Goal: Information Seeking & Learning: Learn about a topic

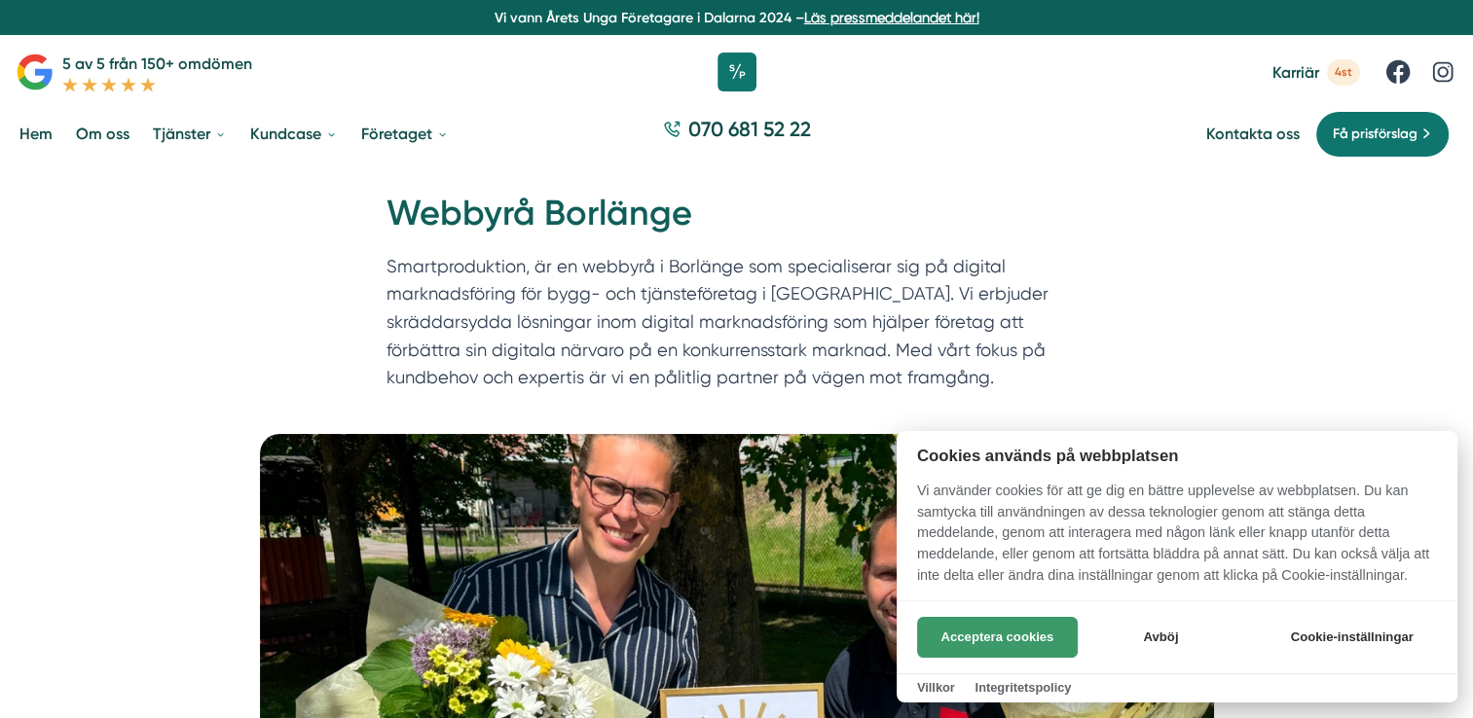
click at [1013, 645] on button "Acceptera cookies" at bounding box center [997, 637] width 161 height 41
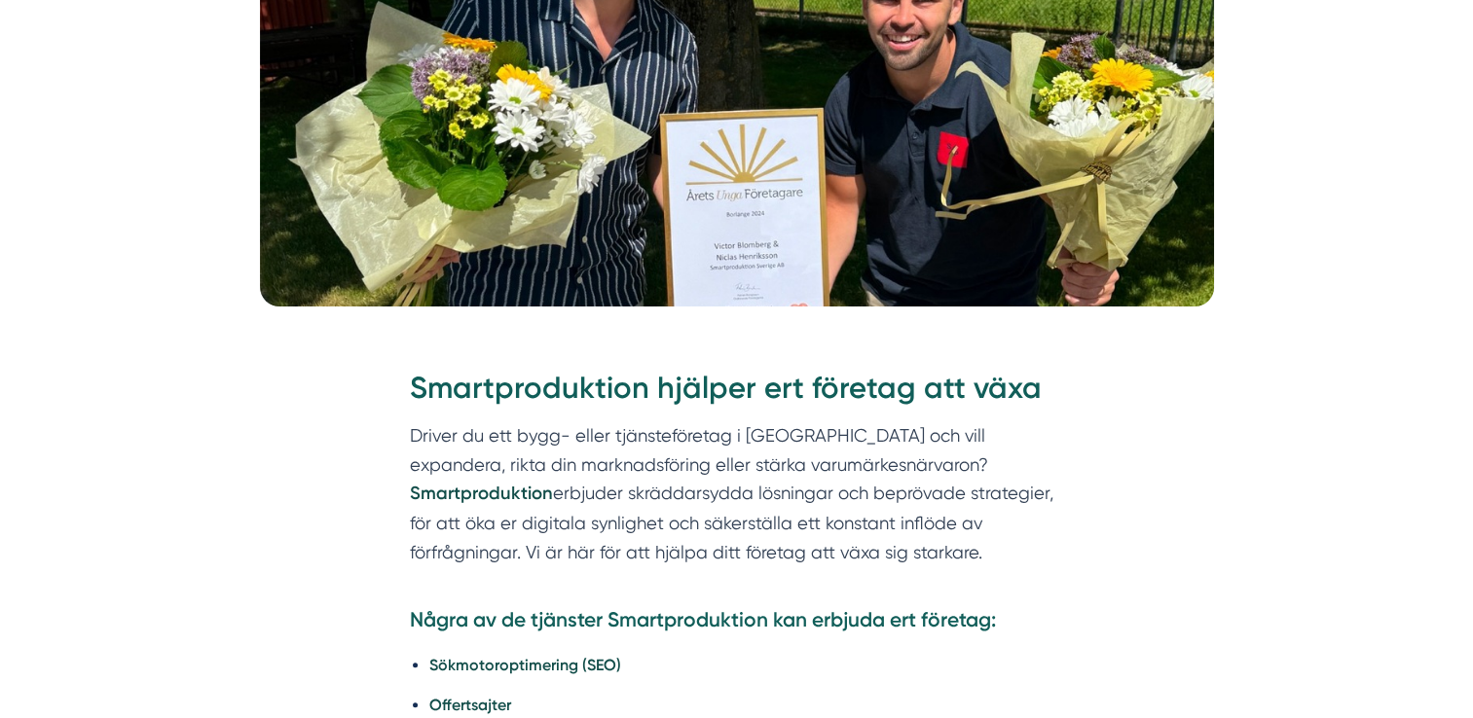
scroll to position [681, 0]
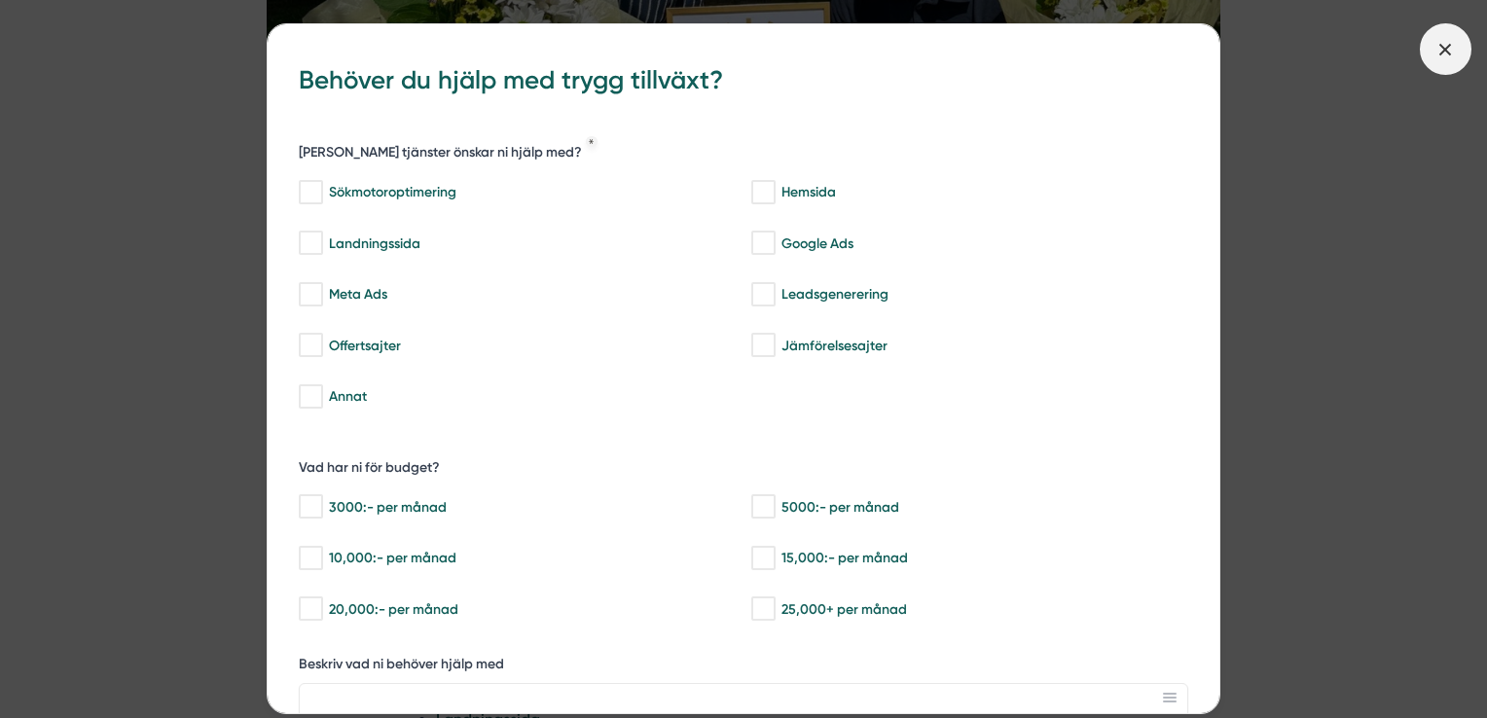
click at [1460, 55] on span at bounding box center [1446, 49] width 52 height 52
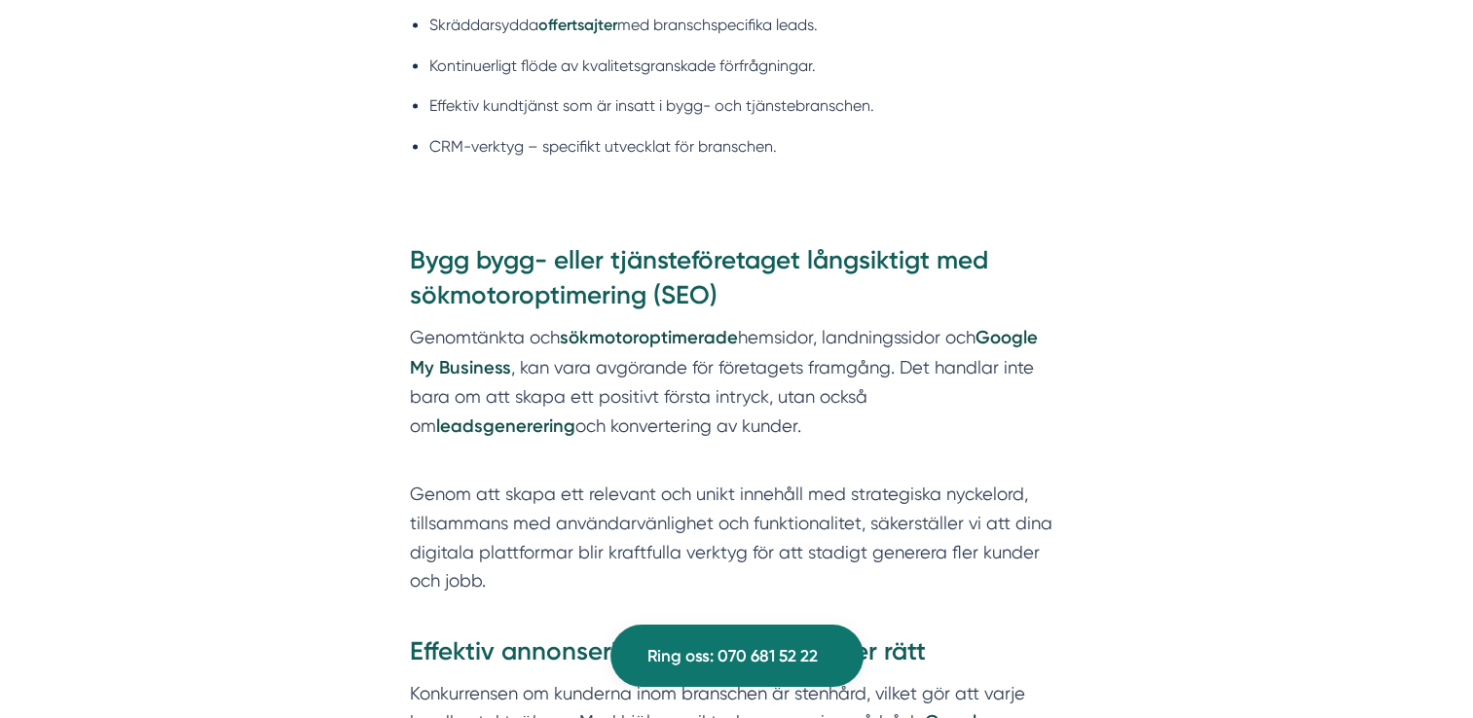
scroll to position [3504, 0]
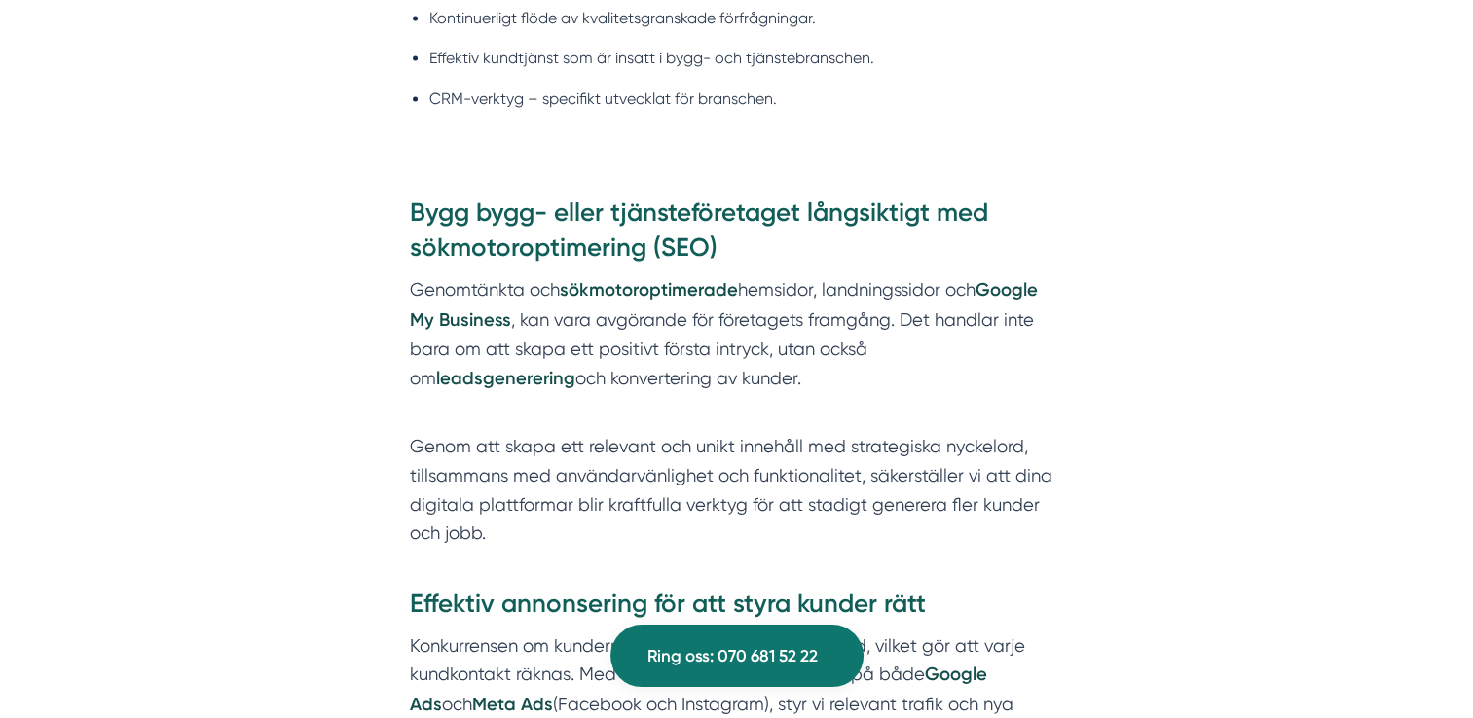
click at [712, 208] on h3 "Bygg bygg- eller tjänsteföretaget långsiktigt med sökmotoroptimering (SEO)" at bounding box center [737, 235] width 654 height 80
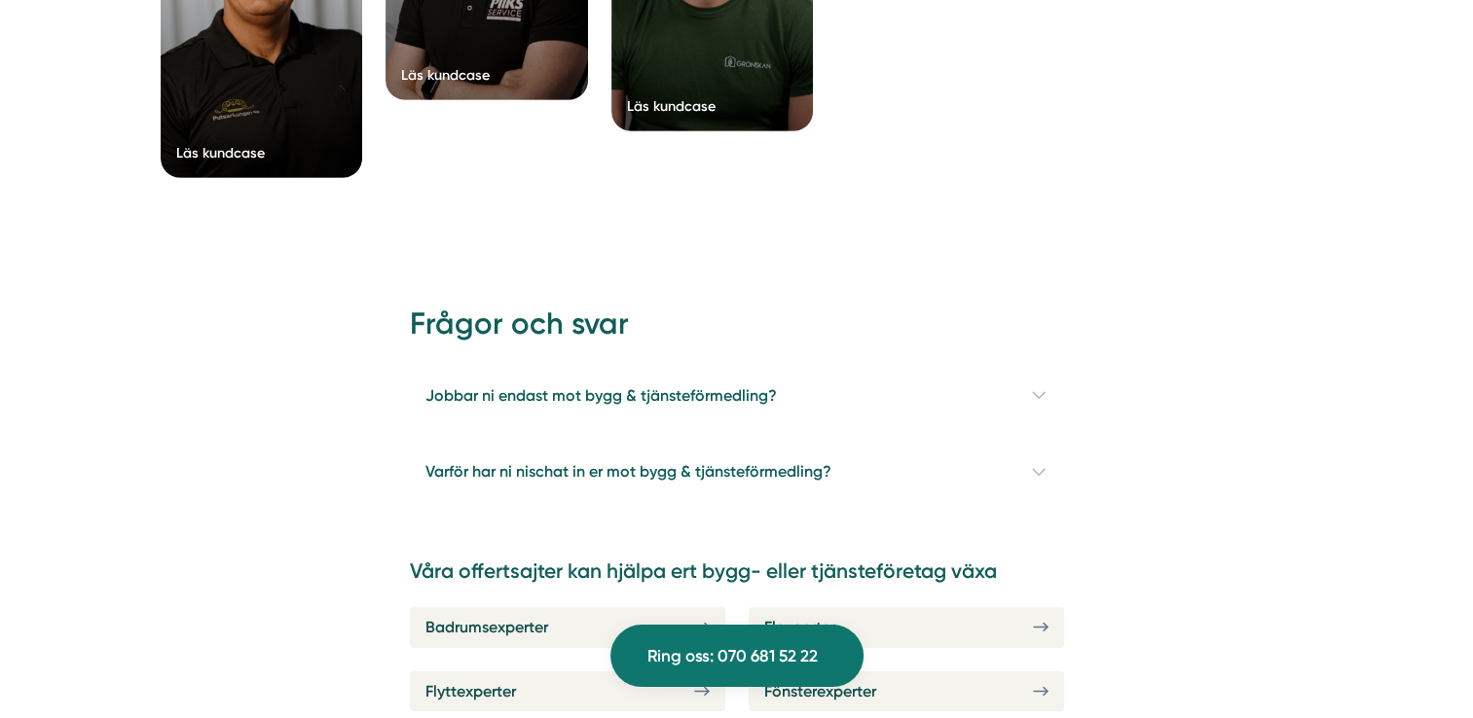
scroll to position [6229, 0]
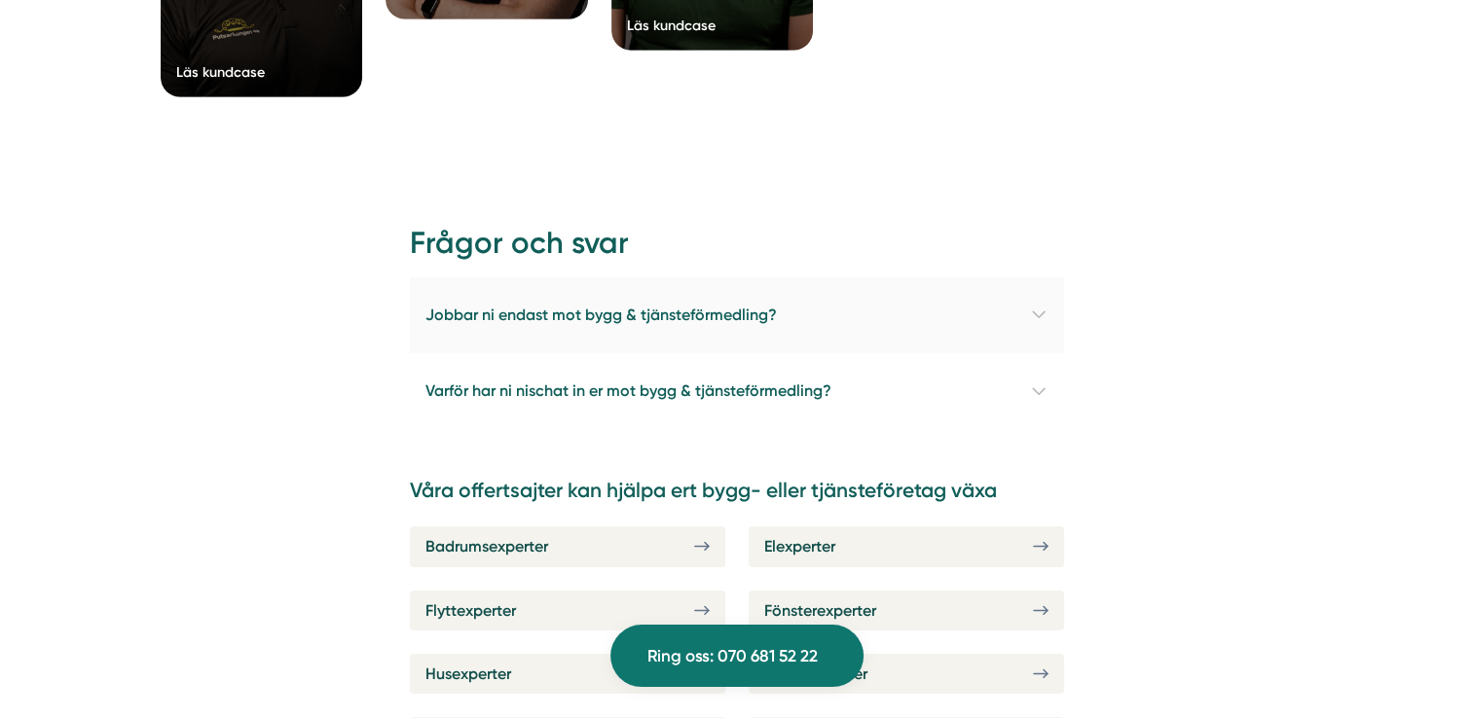
drag, startPoint x: 636, startPoint y: 229, endPoint x: 645, endPoint y: 225, distance: 10.5
click at [636, 277] on h4 "Jobbar ni endast mot bygg & tjänsteförmedling?" at bounding box center [737, 315] width 654 height 76
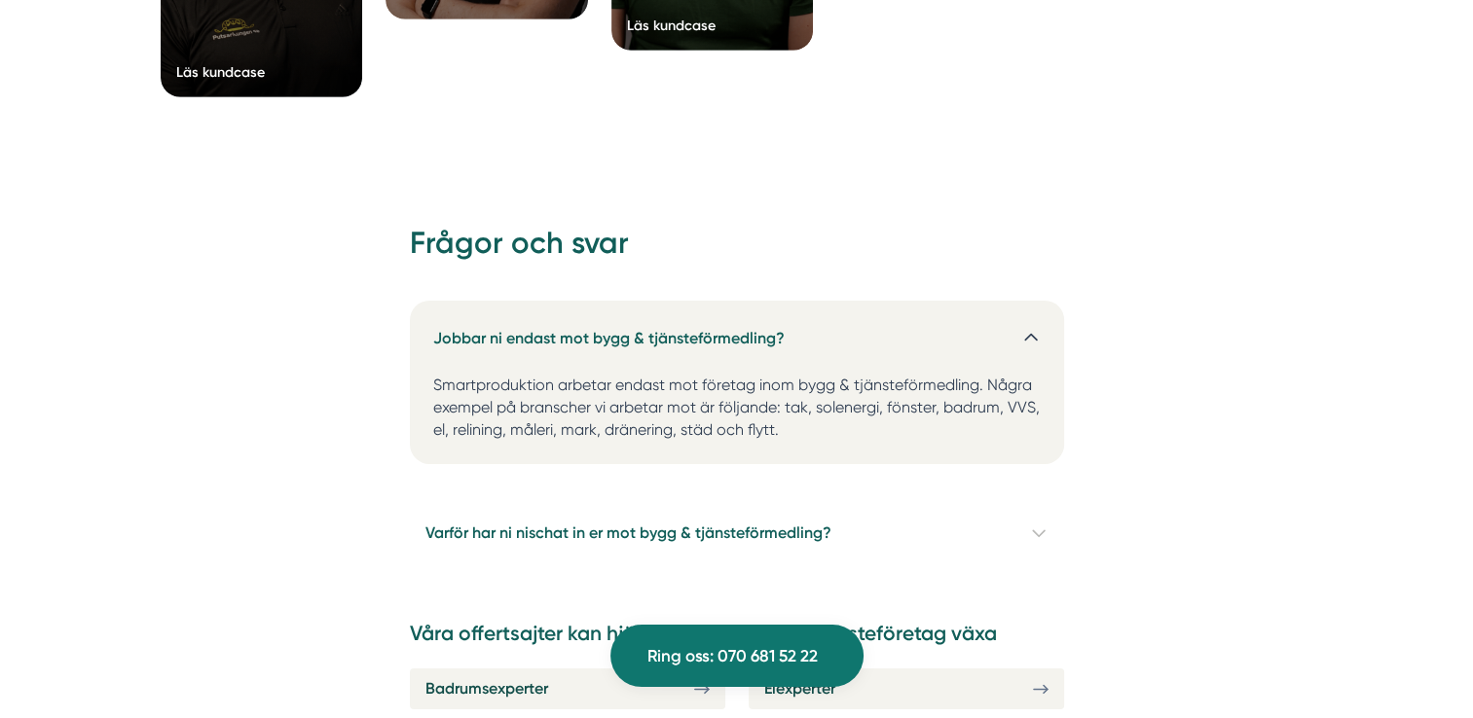
click at [795, 301] on h4 "Jobbar ni endast mot bygg & tjänsteförmedling?" at bounding box center [737, 330] width 654 height 59
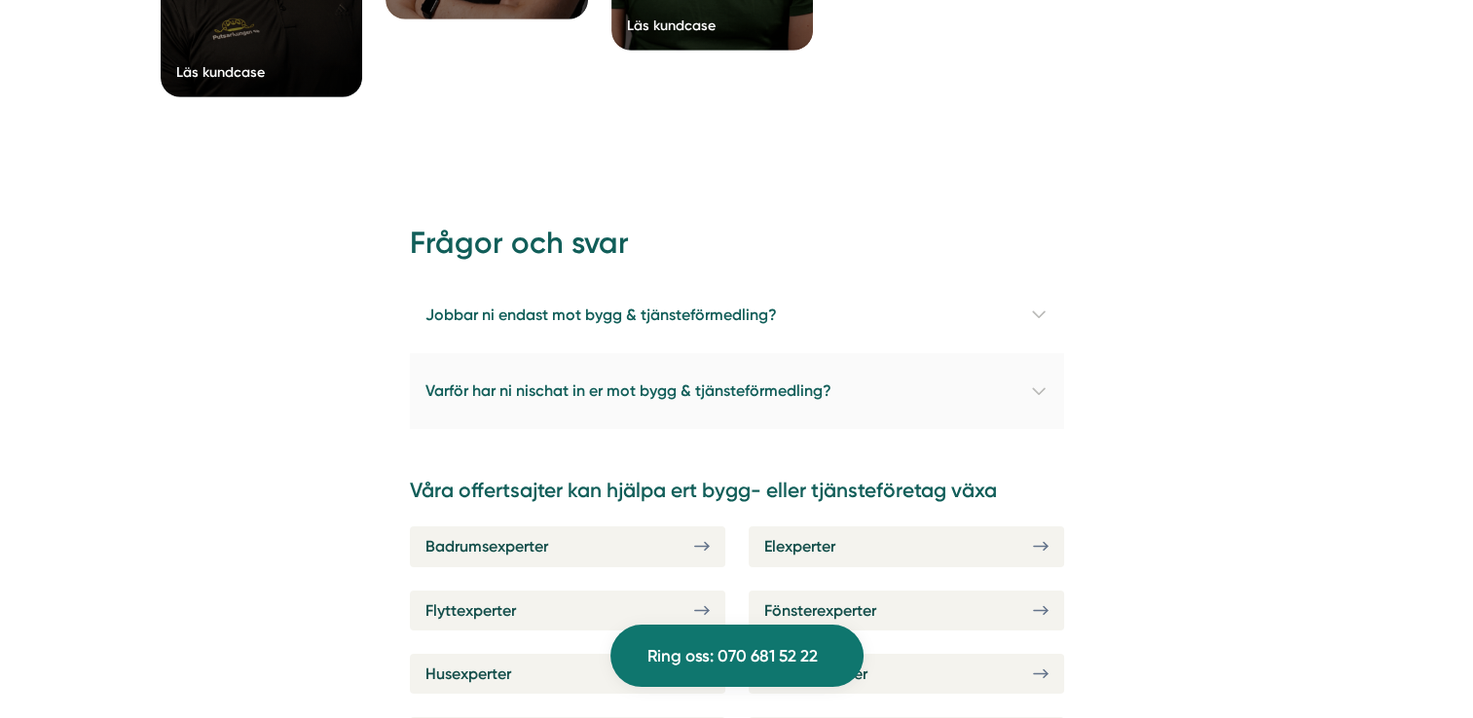
click at [778, 353] on h4 "Varför har ni nischat in er mot bygg & tjänsteförmedling?" at bounding box center [737, 391] width 654 height 76
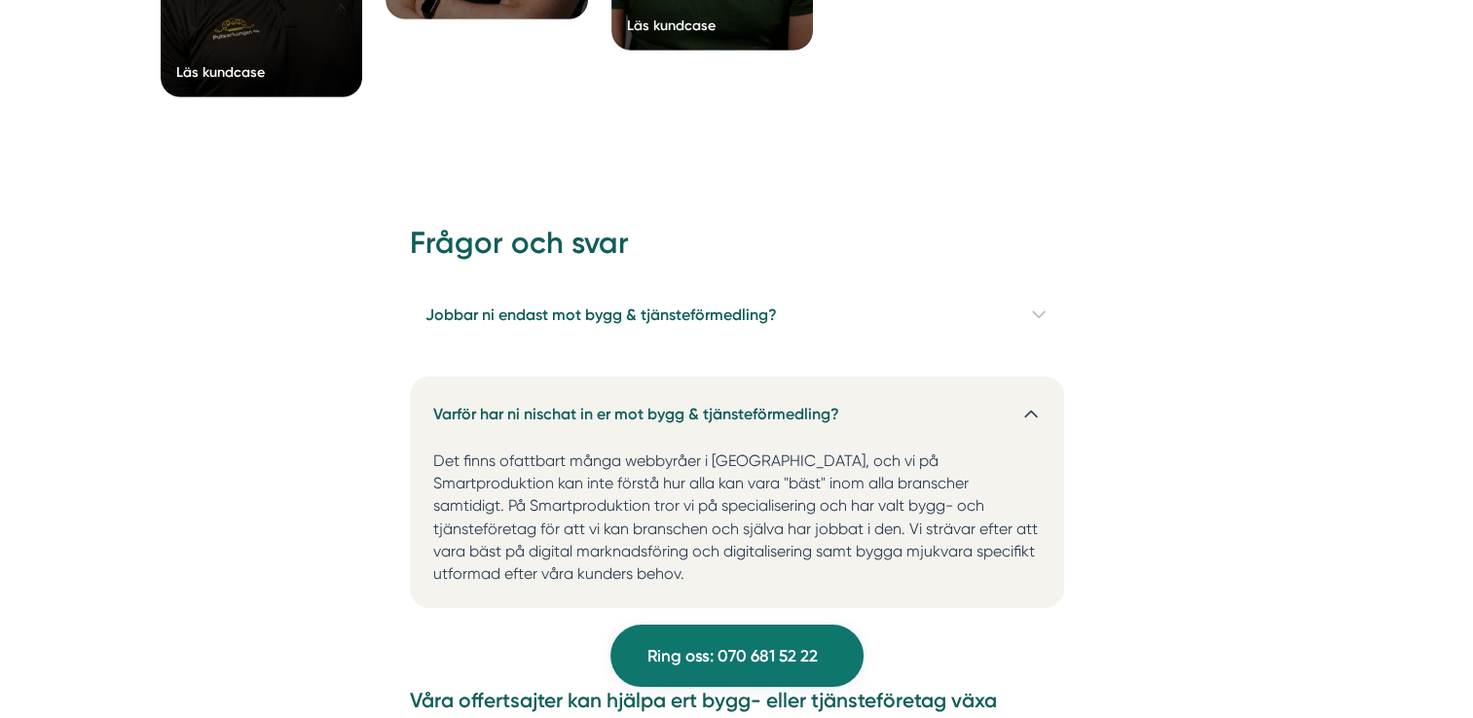
click at [767, 377] on h4 "Varför har ni nischat in er mot bygg & tjänsteförmedling?" at bounding box center [737, 406] width 654 height 59
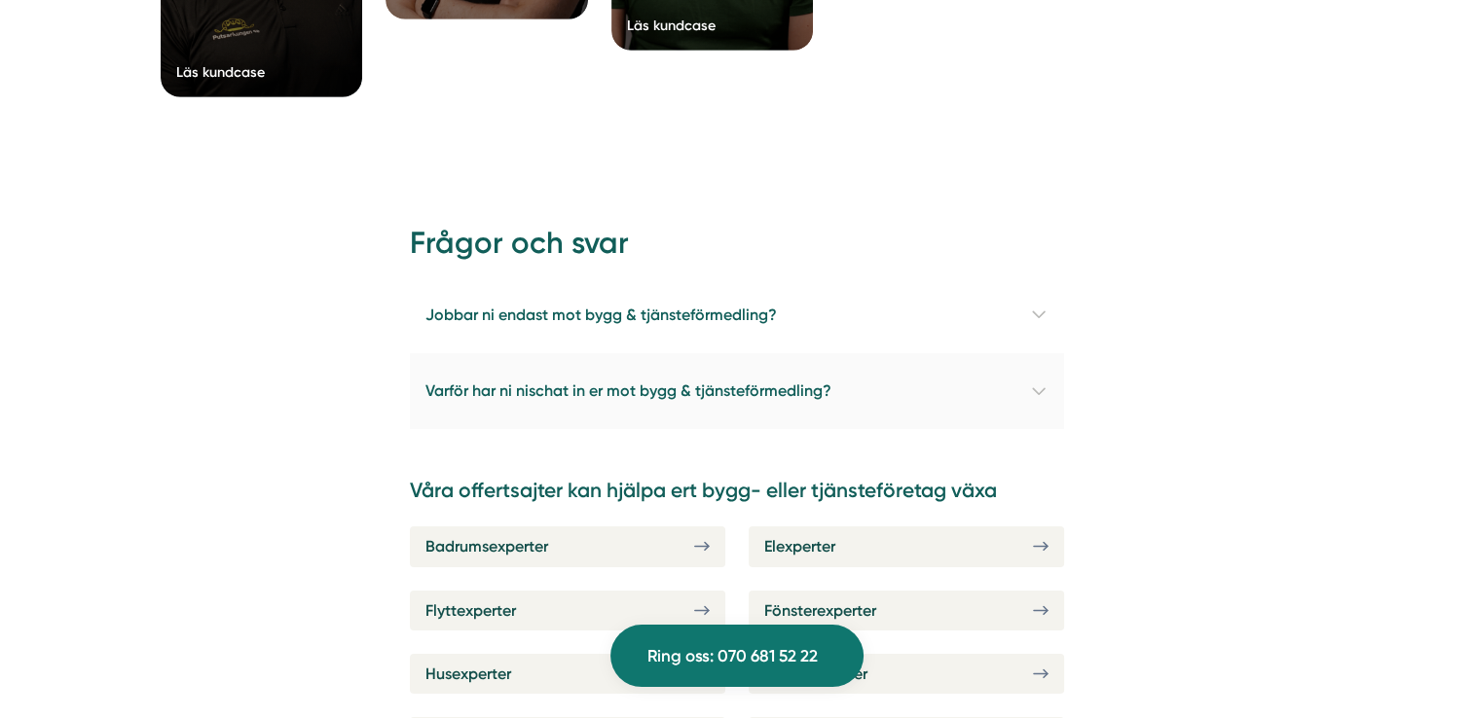
click at [803, 353] on h4 "Varför har ni nischat in er mot bygg & tjänsteförmedling?" at bounding box center [737, 391] width 654 height 76
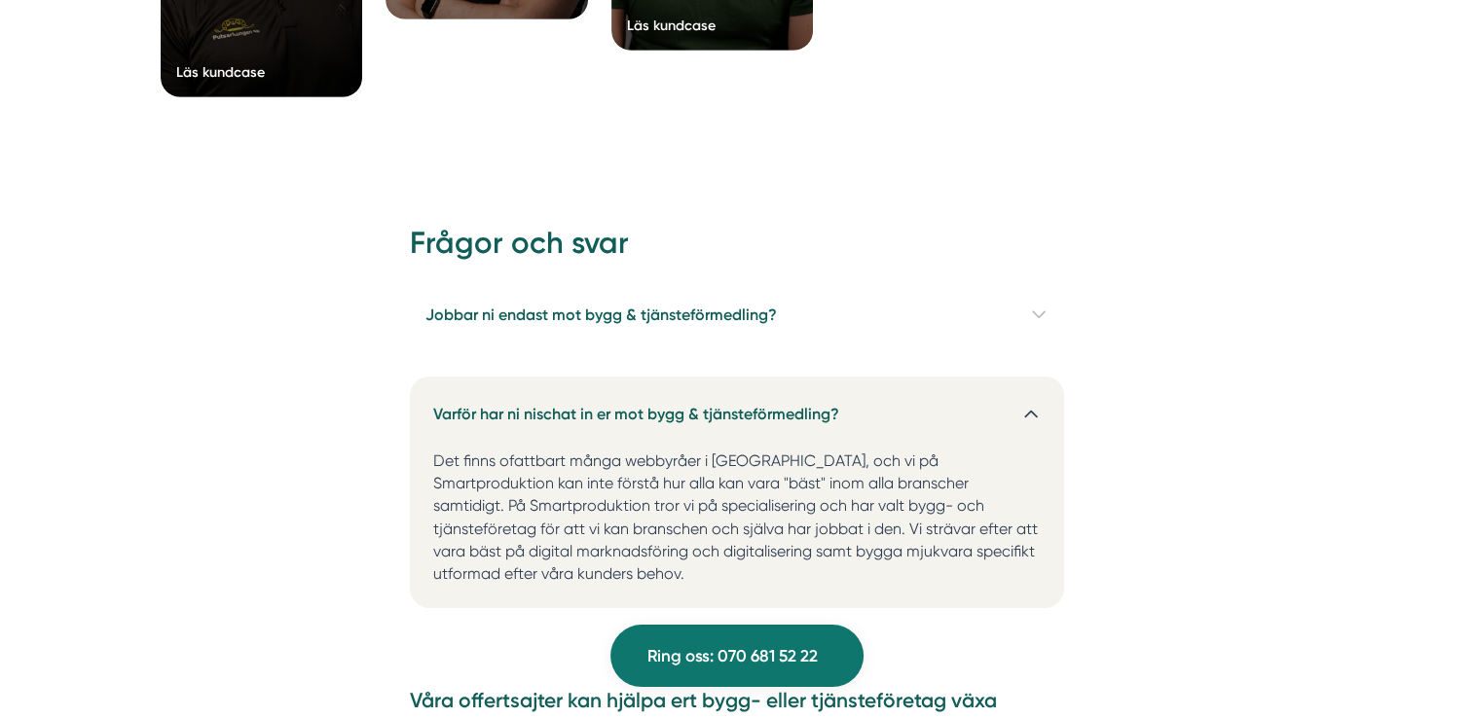
click at [833, 377] on h4 "Varför har ni nischat in er mot bygg & tjänsteförmedling?" at bounding box center [737, 406] width 654 height 59
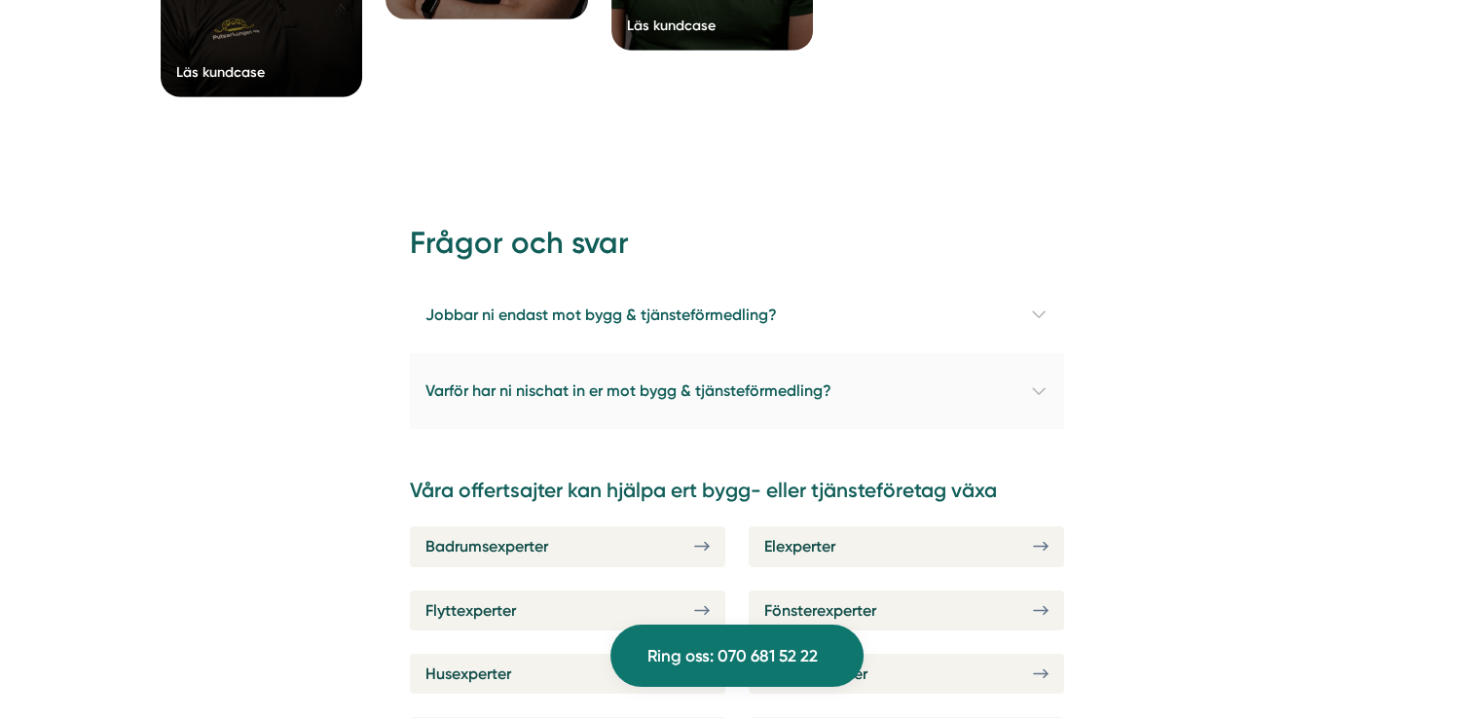
click at [744, 353] on h4 "Varför har ni nischat in er mot bygg & tjänsteförmedling?" at bounding box center [737, 391] width 654 height 76
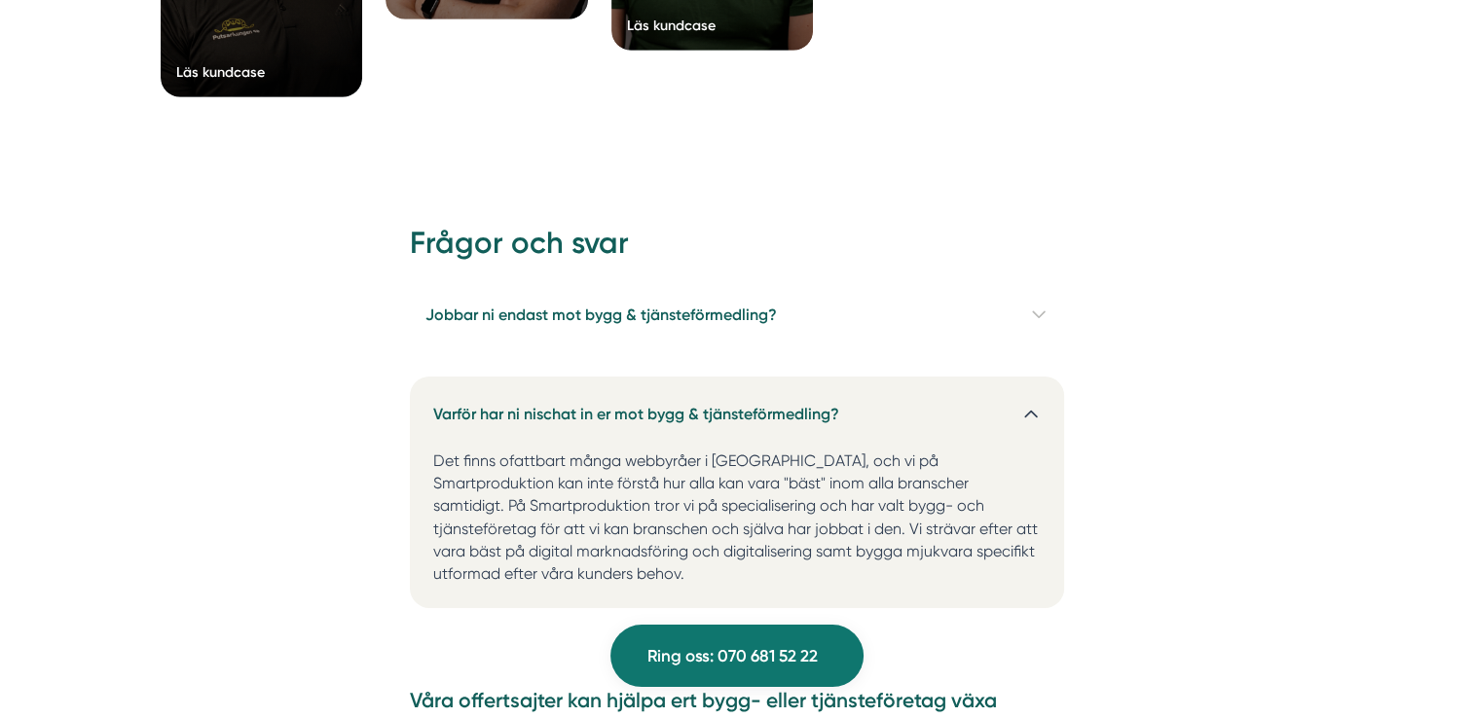
click at [923, 377] on h4 "Varför har ni nischat in er mot bygg & tjänsteförmedling?" at bounding box center [737, 406] width 654 height 59
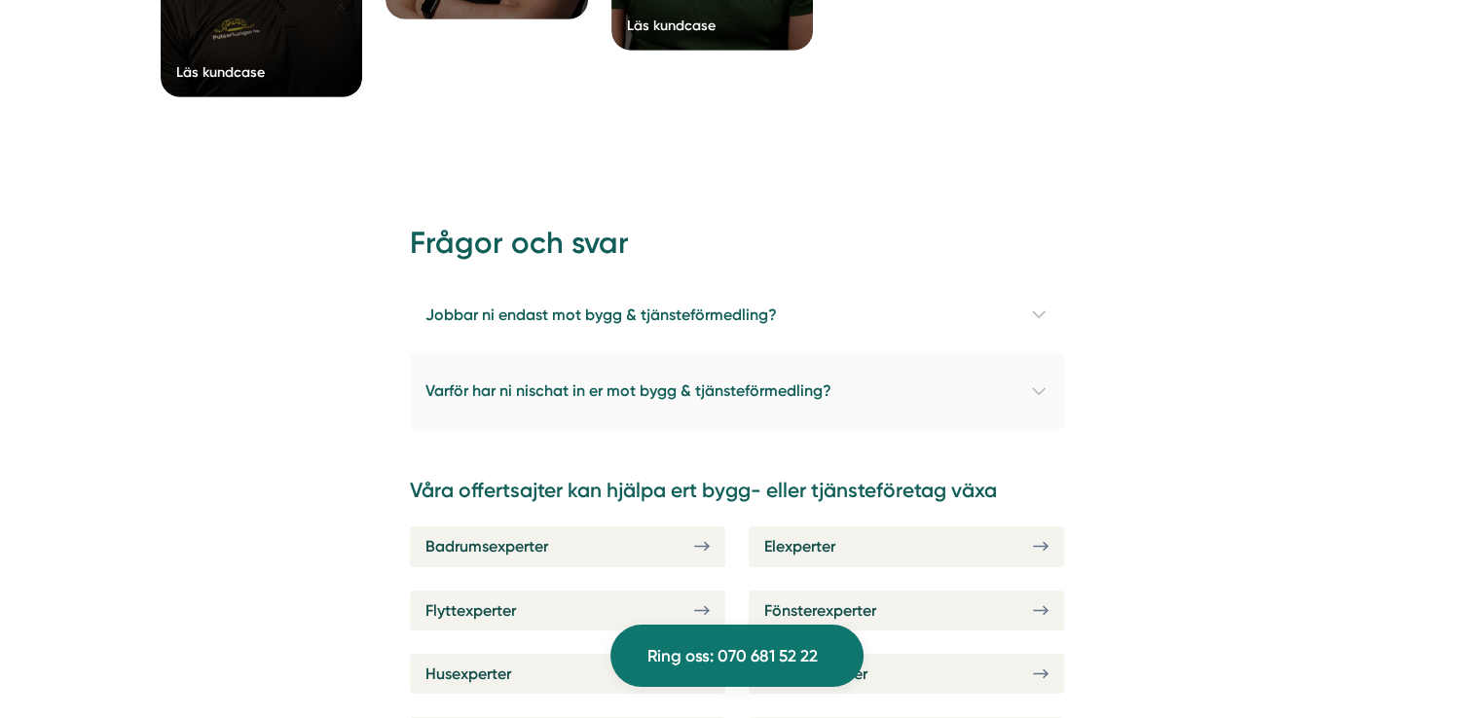
click at [998, 353] on h4 "Varför har ni nischat in er mot bygg & tjänsteförmedling?" at bounding box center [737, 391] width 654 height 76
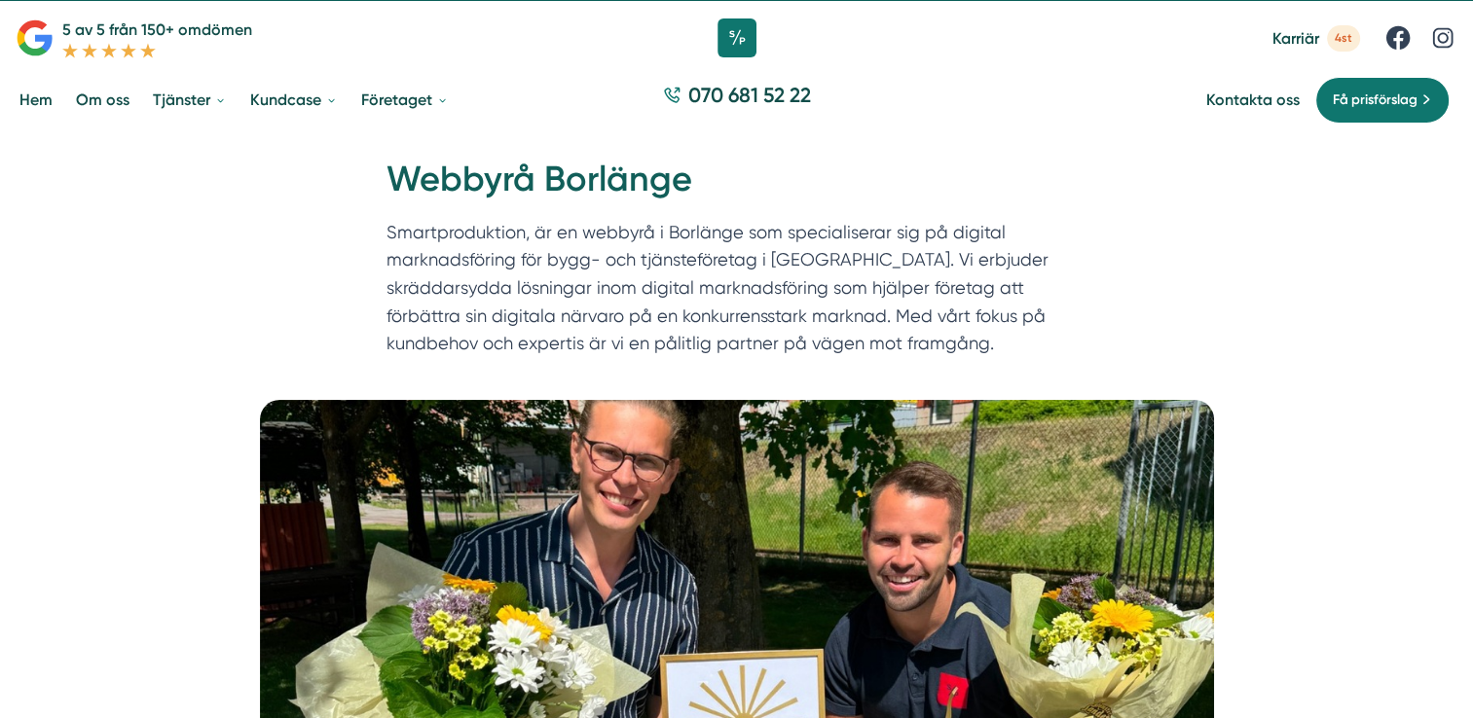
scroll to position [0, 0]
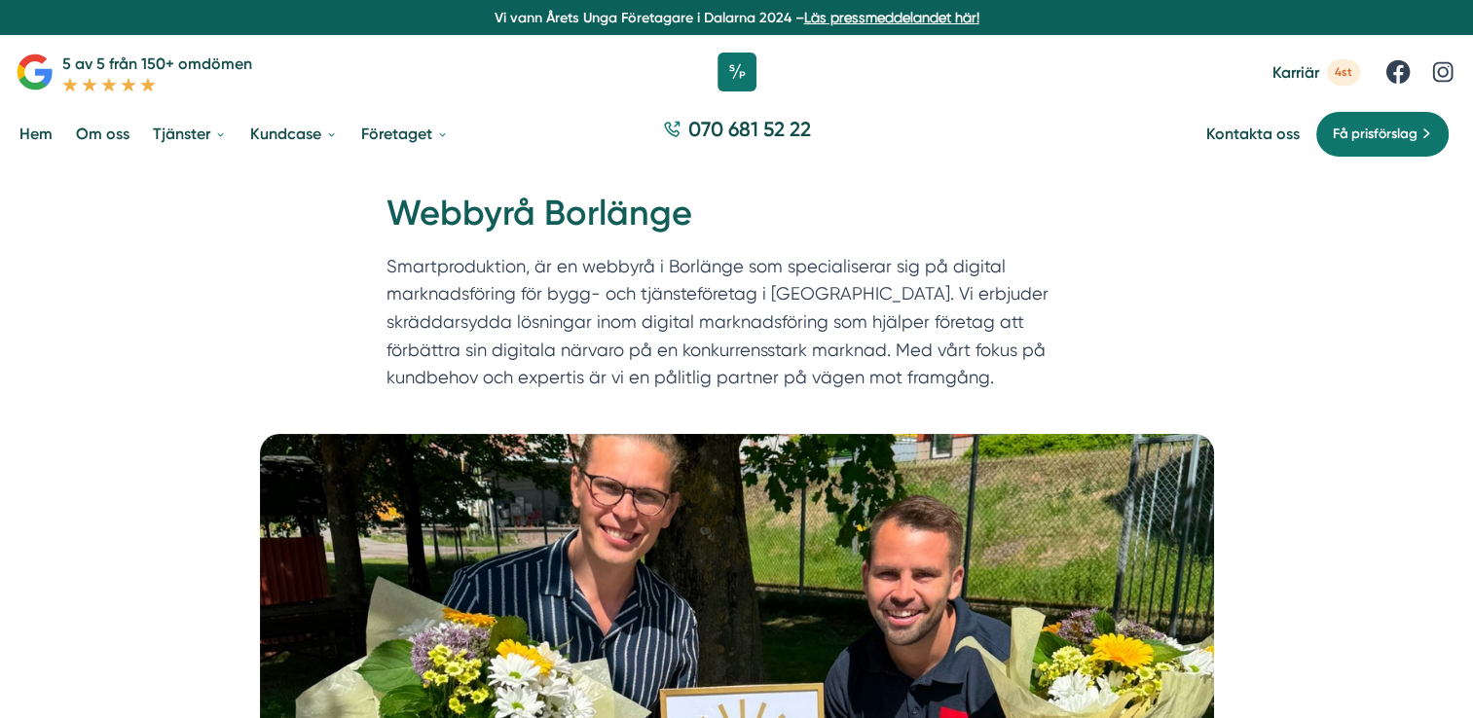
click at [1341, 74] on span "4st" at bounding box center [1343, 72] width 33 height 26
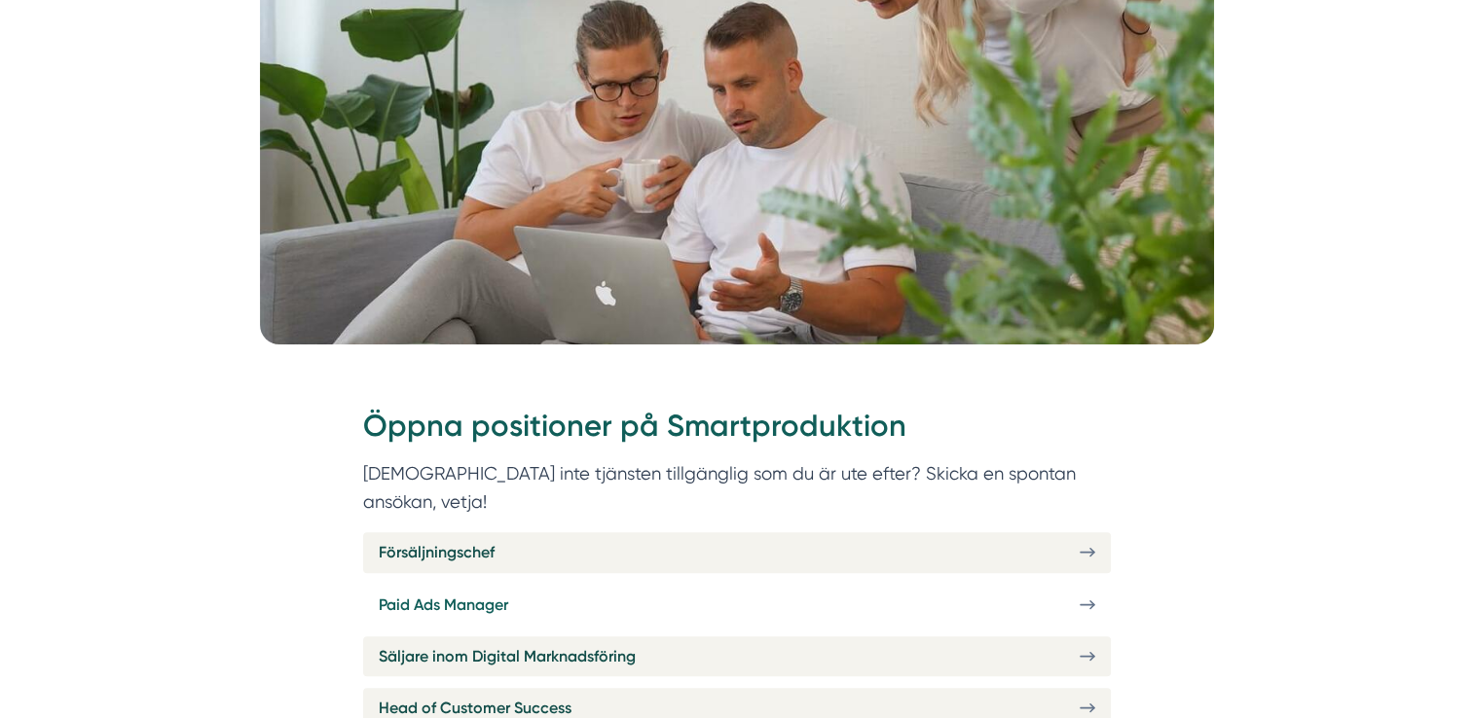
scroll to position [584, 0]
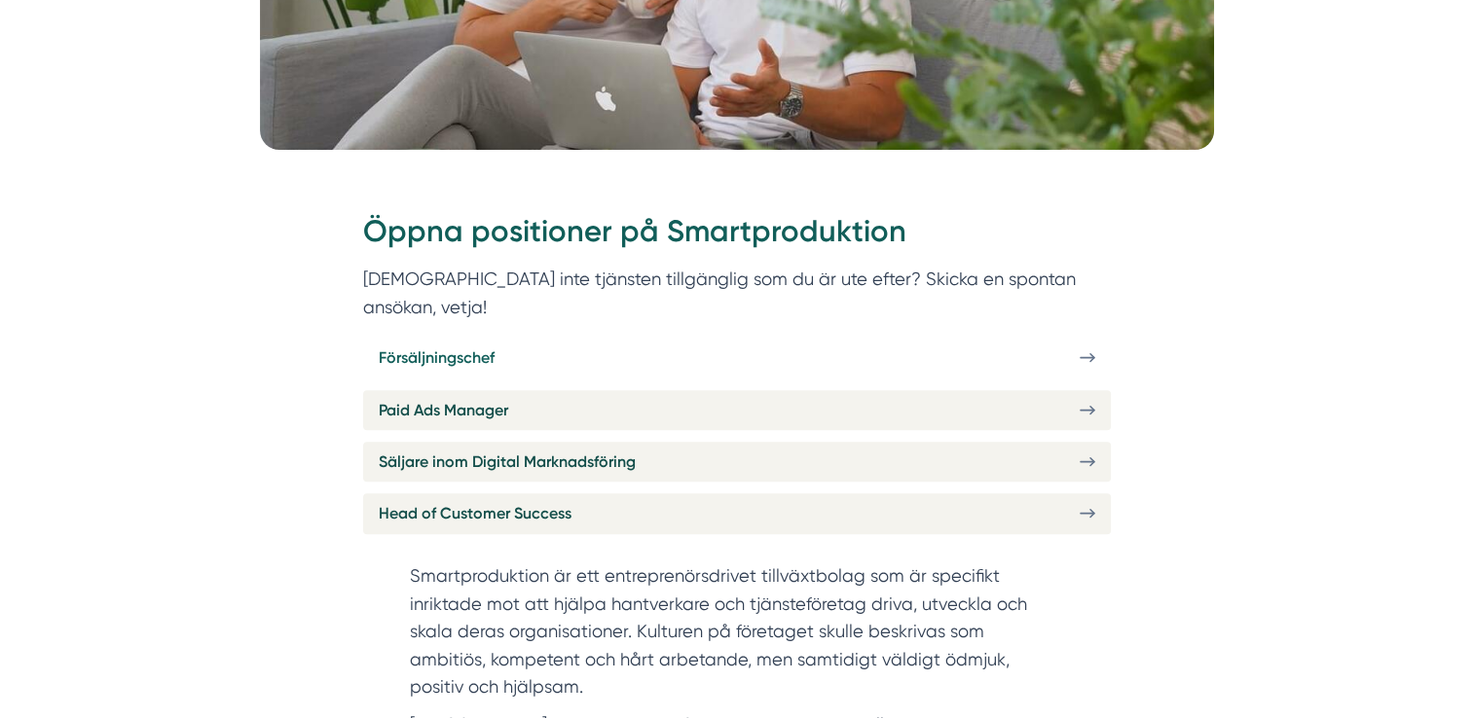
click at [952, 338] on link "Försäljningschef" at bounding box center [736, 358] width 747 height 40
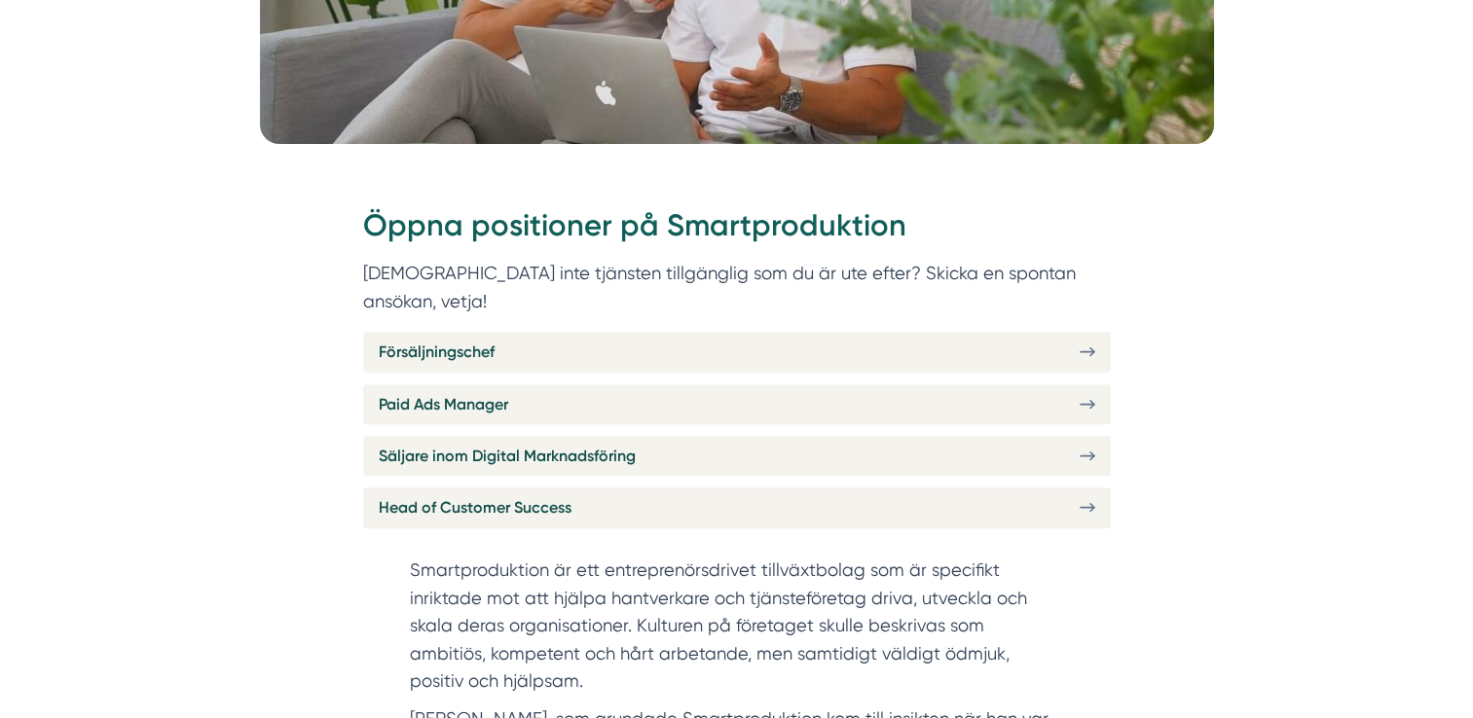
scroll to position [779, 0]
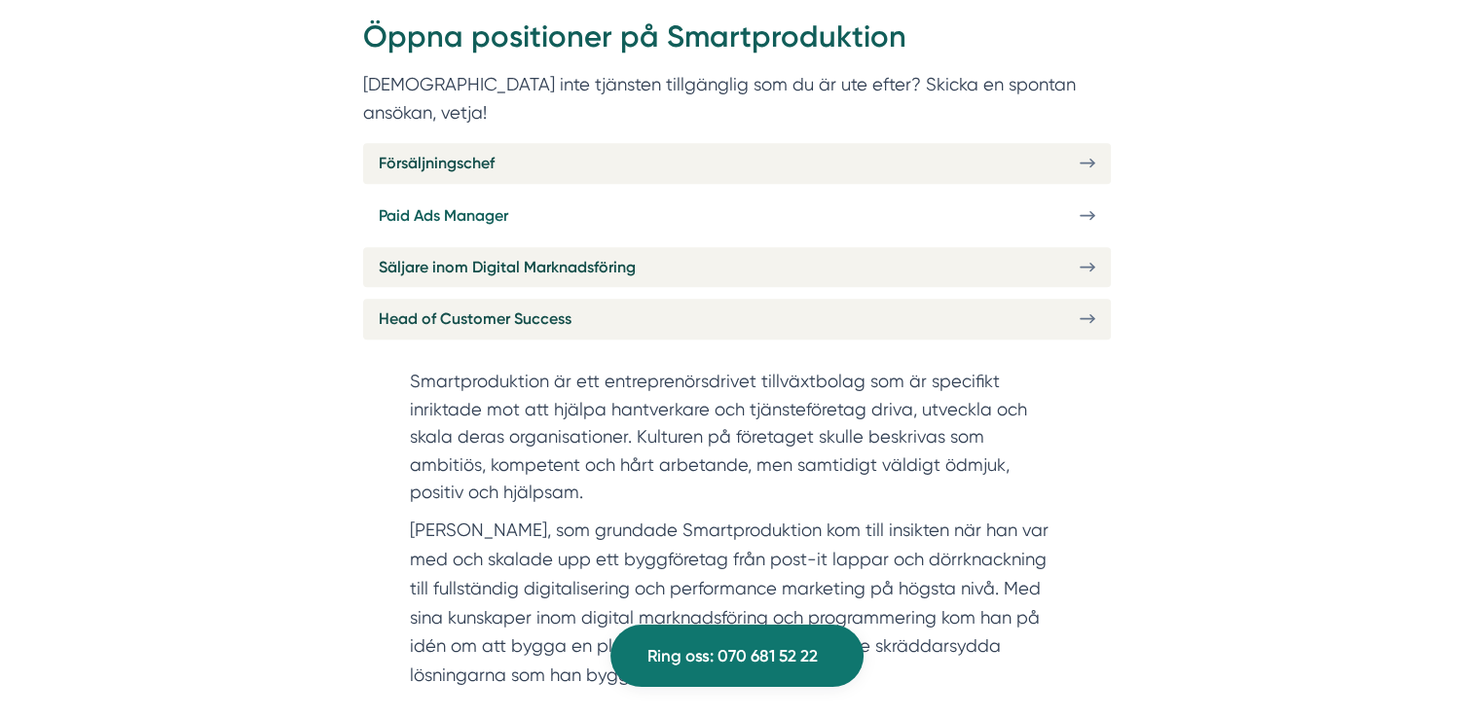
click at [732, 196] on link "Paid Ads Manager" at bounding box center [736, 216] width 747 height 40
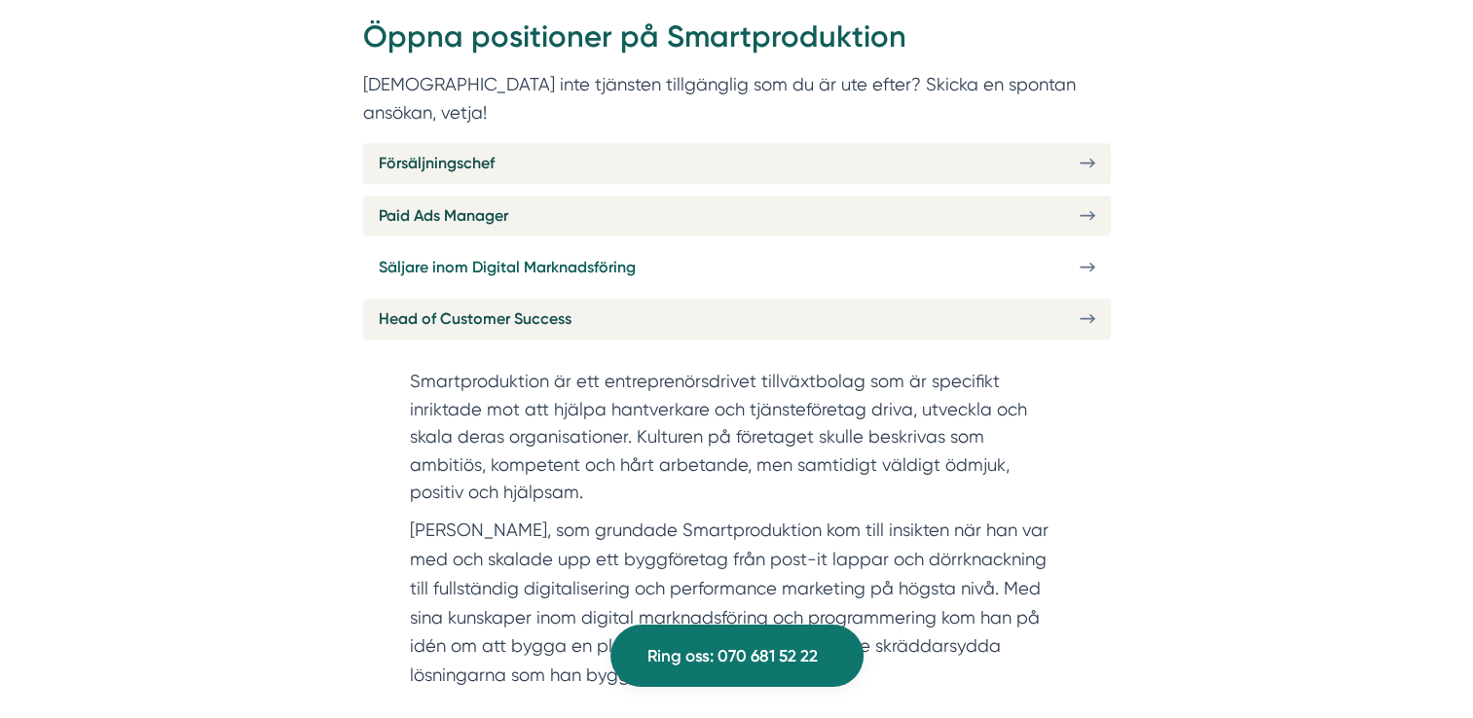
click at [483, 255] on span "Säljare inom Digital Marknadsföring" at bounding box center [507, 267] width 257 height 24
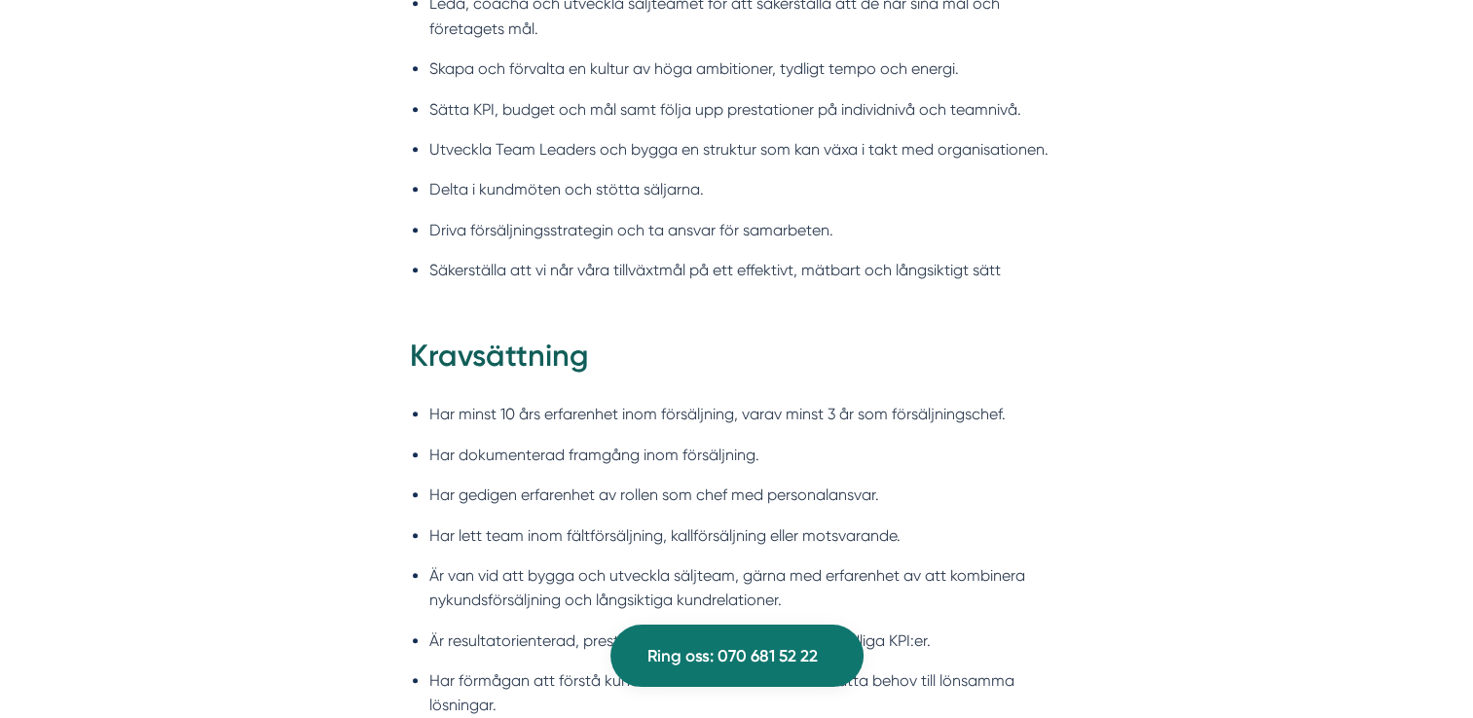
scroll to position [1752, 0]
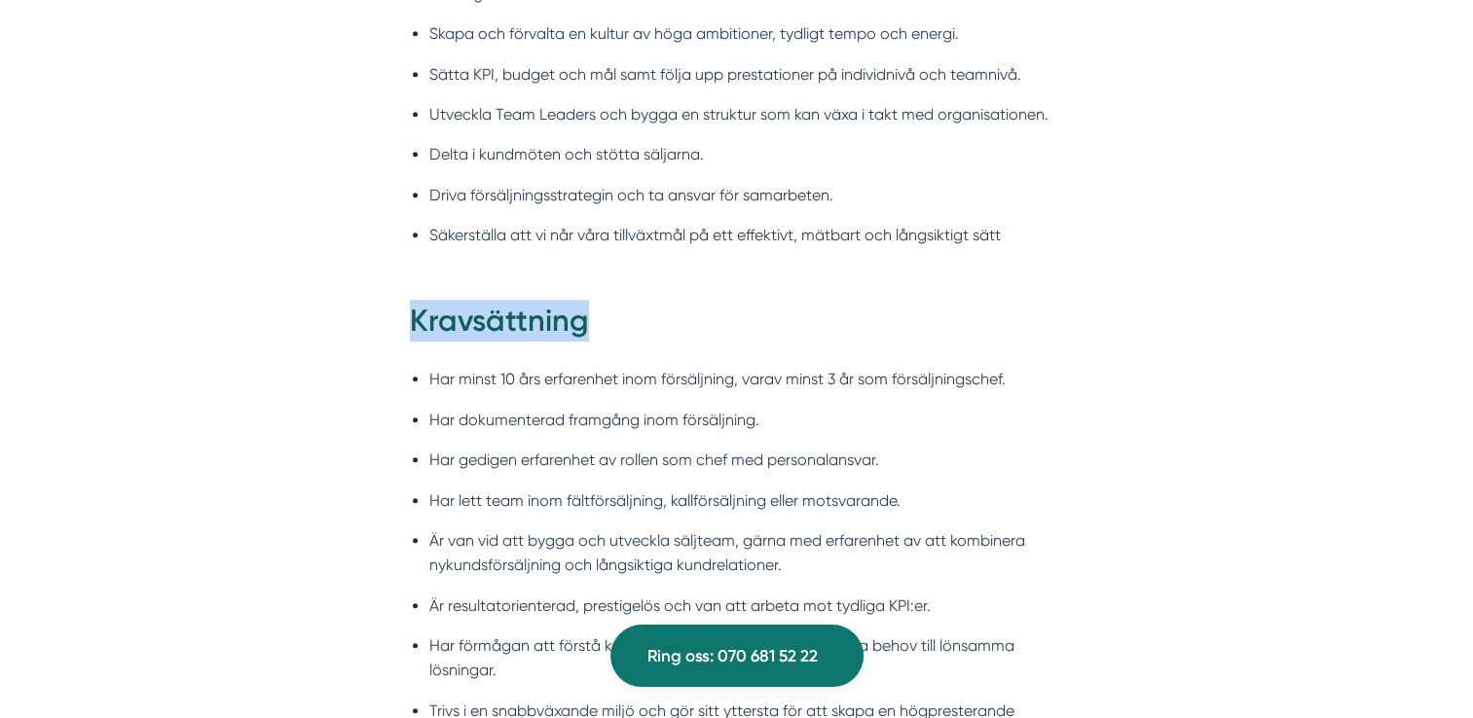
drag, startPoint x: 412, startPoint y: 318, endPoint x: 587, endPoint y: 320, distance: 175.2
click at [587, 320] on h2 "Kravsättning" at bounding box center [737, 327] width 654 height 55
drag, startPoint x: 587, startPoint y: 320, endPoint x: 311, endPoint y: 337, distance: 275.9
click at [389, 366] on div "Kravsättning Har minst 10 års erfarenhet inom försäljning, varav minst 3 år som…" at bounding box center [736, 688] width 747 height 776
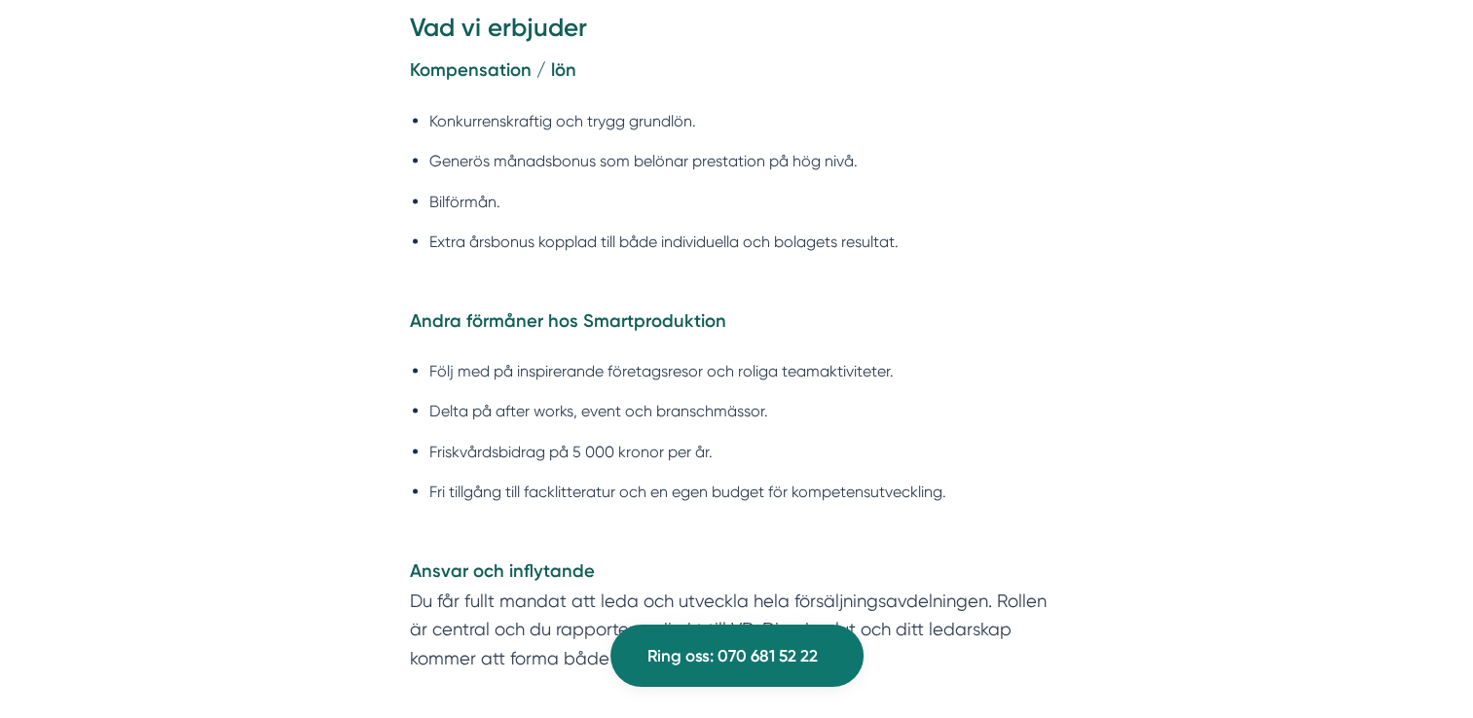
scroll to position [3698, 0]
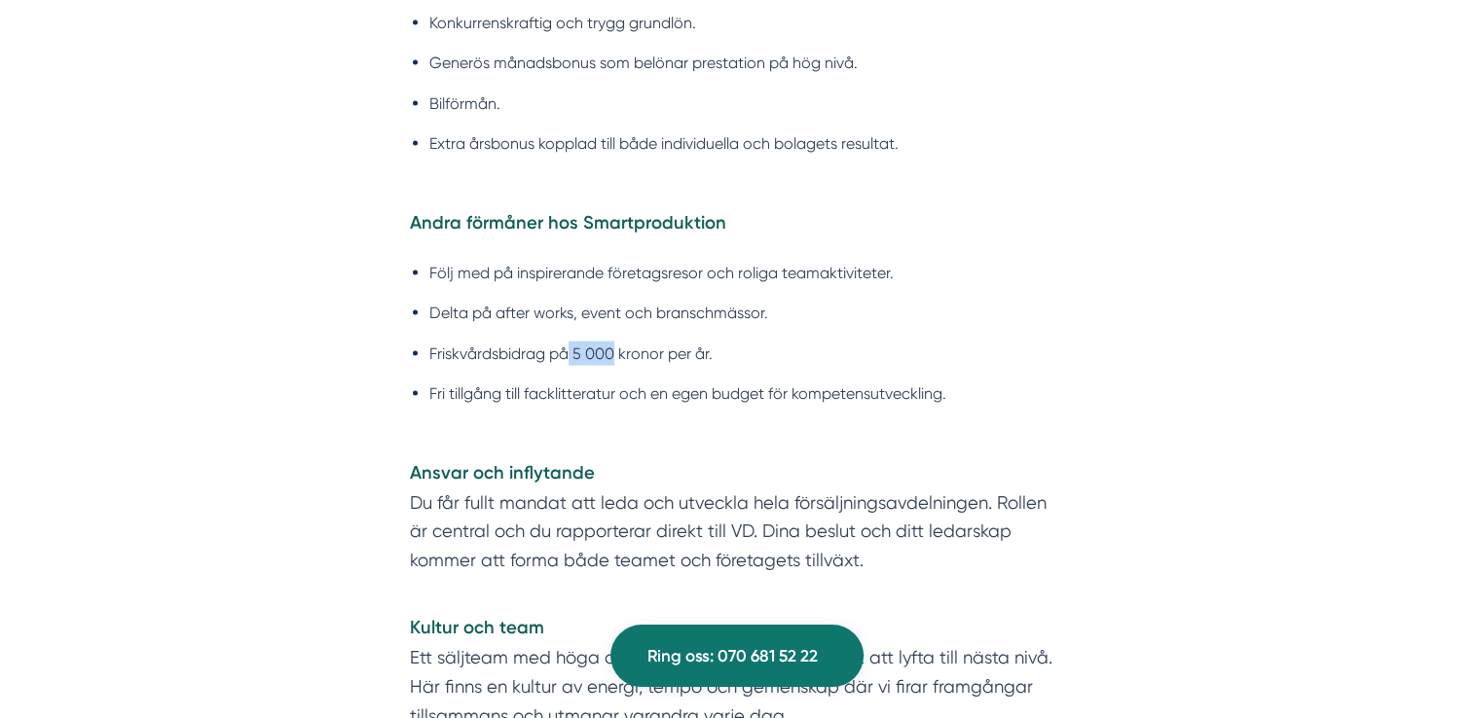
drag, startPoint x: 570, startPoint y: 349, endPoint x: 610, endPoint y: 348, distance: 39.9
click at [610, 348] on li "Friskvårdsbidrag på 5 000 kronor per år." at bounding box center [746, 354] width 635 height 24
drag, startPoint x: 610, startPoint y: 348, endPoint x: 611, endPoint y: 372, distance: 23.4
click at [611, 372] on ul "Följ med på inspirerande företagsresor och roliga teamaktiviteter. Delta på aft…" at bounding box center [737, 339] width 654 height 182
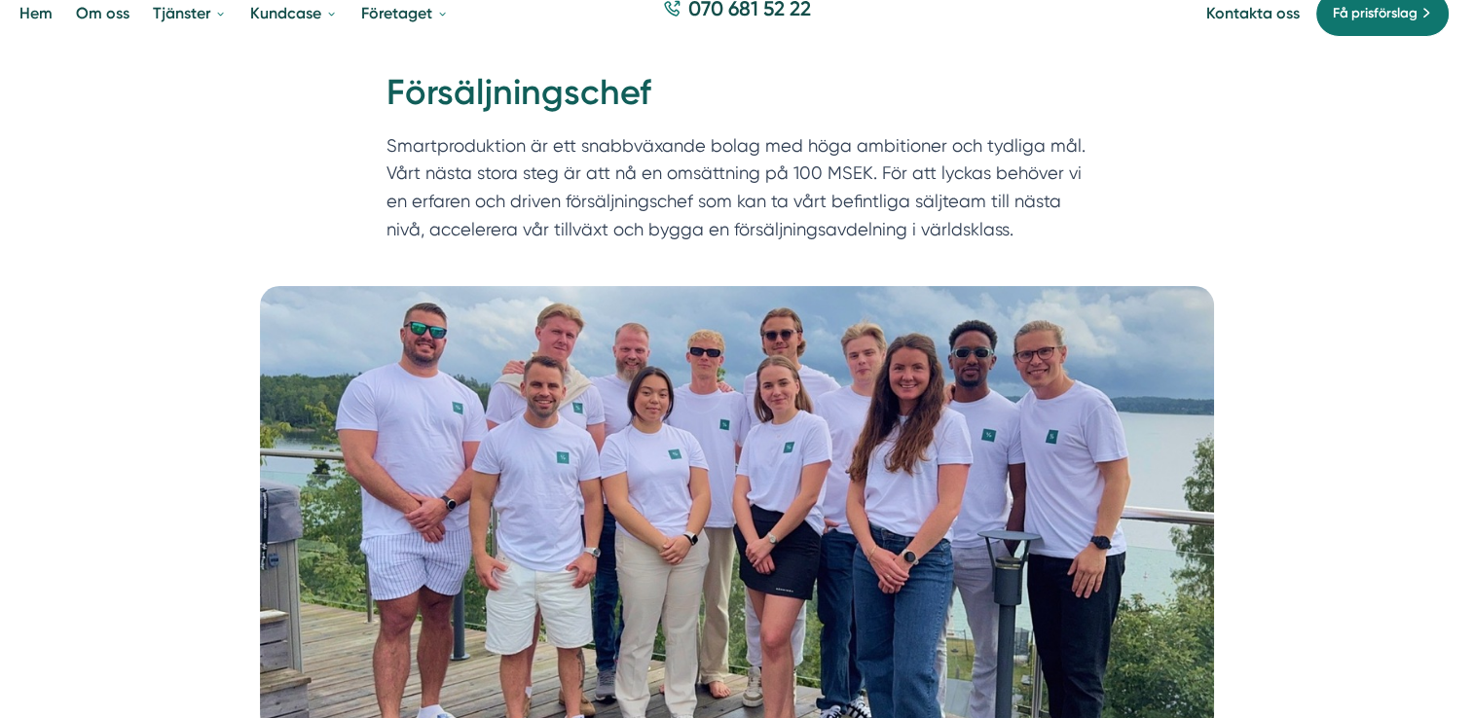
scroll to position [0, 0]
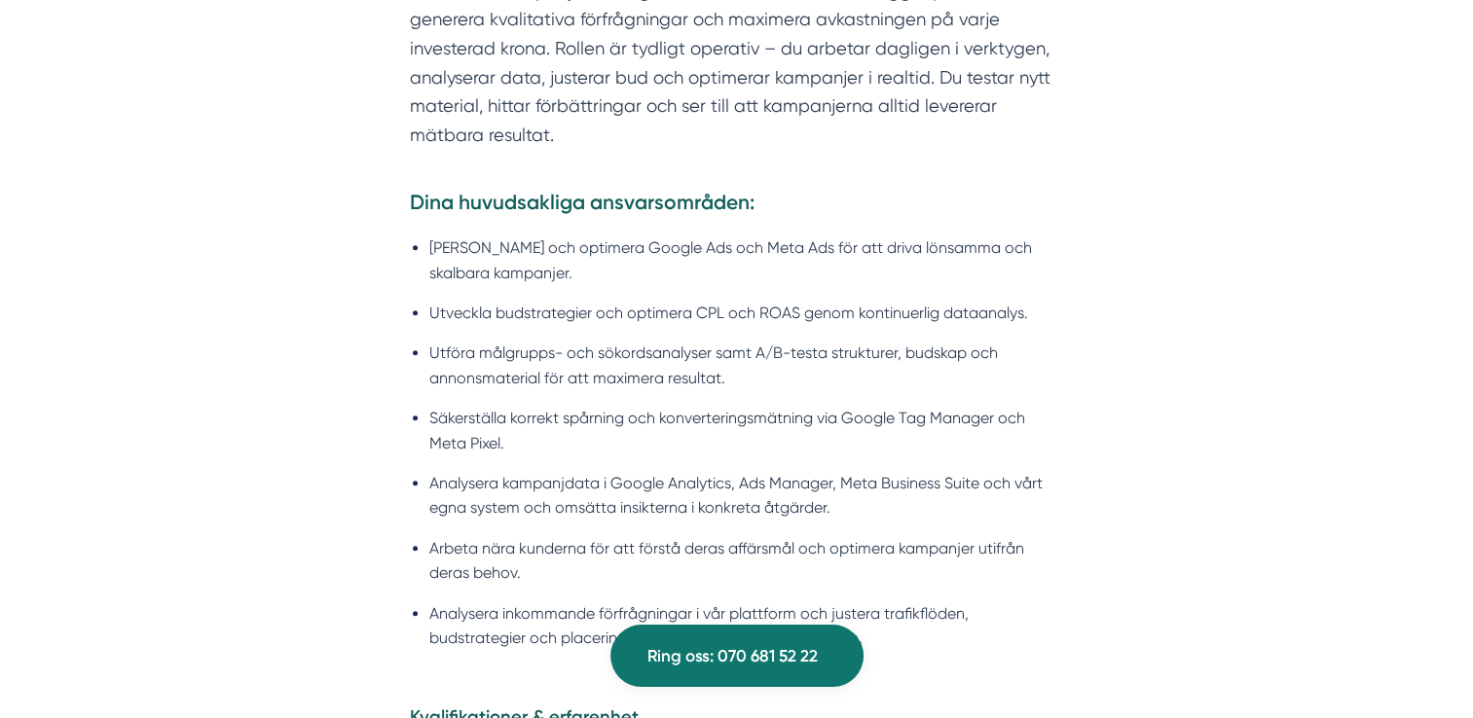
scroll to position [1557, 0]
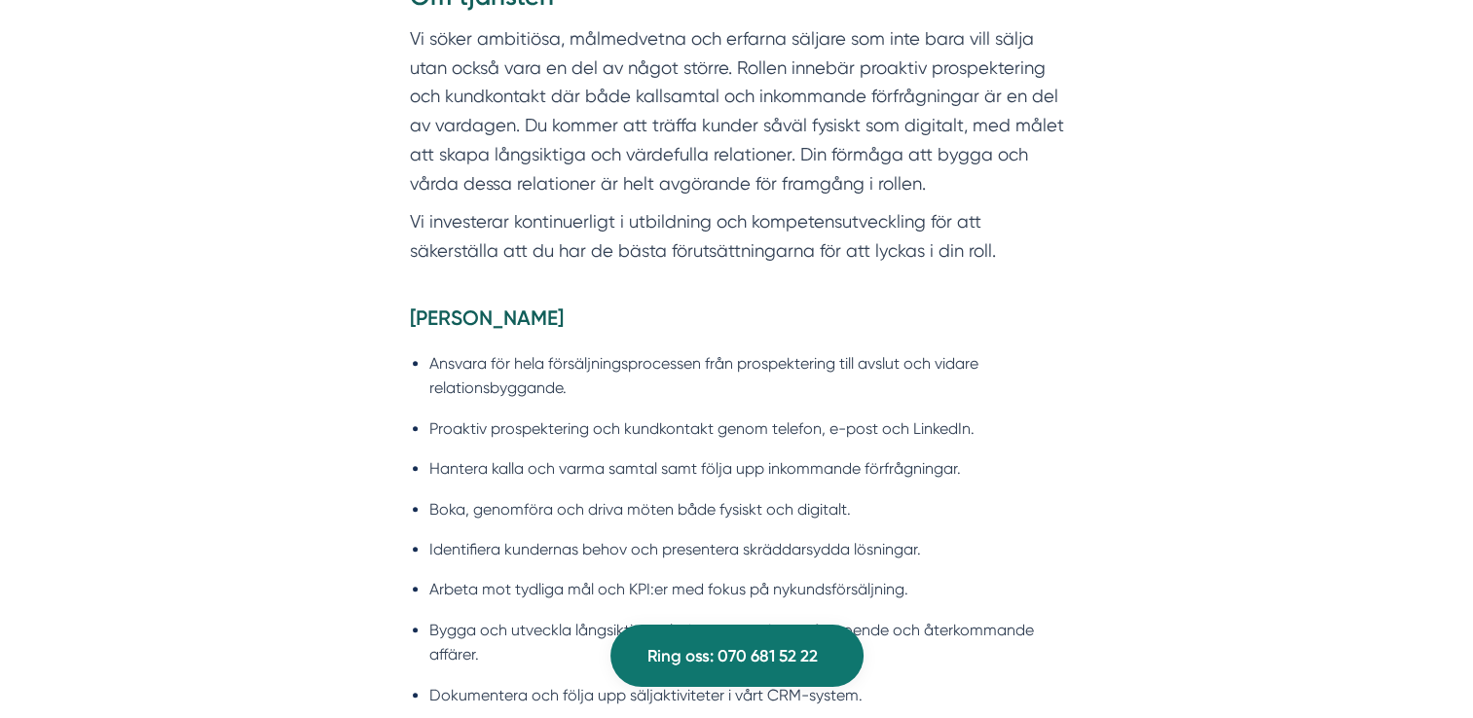
scroll to position [1460, 0]
